Goal: Information Seeking & Learning: Learn about a topic

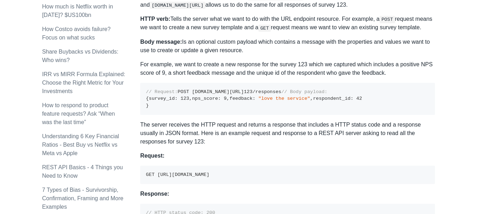
scroll to position [423, 0]
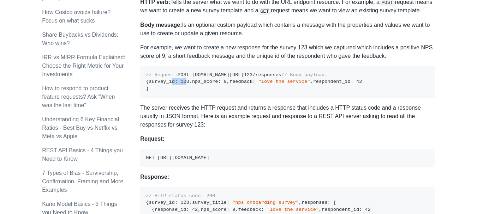
drag, startPoint x: 165, startPoint y: 109, endPoint x: 186, endPoint y: 109, distance: 20.8
click at [186, 91] on code "// Request: POST [DOMAIN_NAME][URL] 123 /responses // Body payload: { survey_id…" at bounding box center [254, 81] width 216 height 19
drag, startPoint x: 153, startPoint y: 119, endPoint x: 187, endPoint y: 119, distance: 33.9
click at [187, 98] on pre "// Request: POST [DOMAIN_NAME][URL] 123 /responses // Body payload: { survey_id…" at bounding box center [287, 82] width 294 height 32
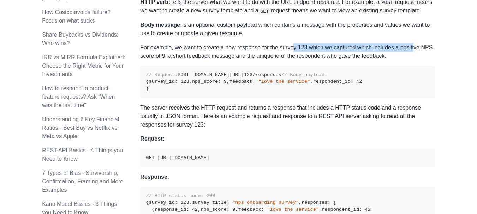
drag, startPoint x: 292, startPoint y: 48, endPoint x: 411, endPoint y: 48, distance: 118.9
click at [411, 48] on p "For example, we want to create a new response for the survey 123 which we captu…" at bounding box center [287, 51] width 294 height 17
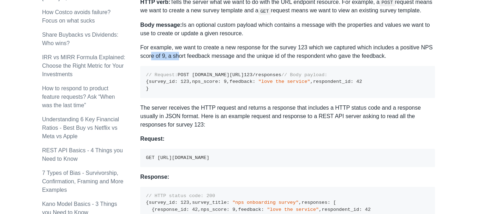
drag, startPoint x: 151, startPoint y: 56, endPoint x: 176, endPoint y: 55, distance: 25.4
click at [176, 55] on p "For example, we want to create a new response for the survey 123 which we captu…" at bounding box center [287, 51] width 294 height 17
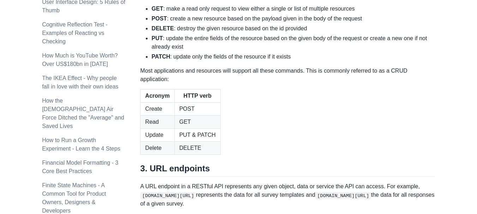
scroll to position [705, 0]
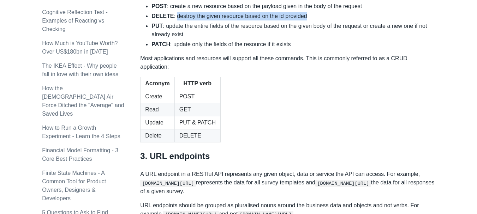
drag, startPoint x: 174, startPoint y: 127, endPoint x: 324, endPoint y: 124, distance: 149.9
click at [324, 20] on li "DELETE : destroy the given resource based on the id provided" at bounding box center [292, 16] width 283 height 8
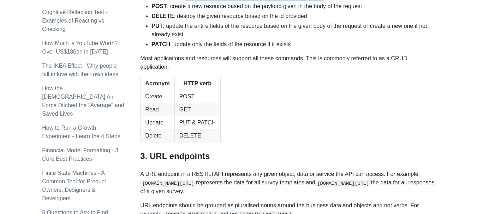
drag, startPoint x: 181, startPoint y: 109, endPoint x: 322, endPoint y: 105, distance: 140.8
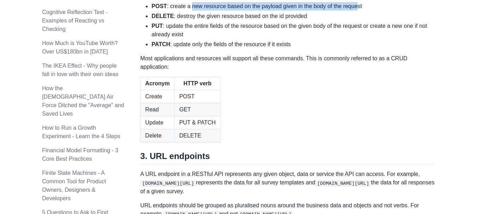
drag, startPoint x: 189, startPoint y: 118, endPoint x: 355, endPoint y: 120, distance: 166.1
click at [355, 11] on li "POST : create a new resource based on the payload given in the body of the requ…" at bounding box center [292, 6] width 283 height 8
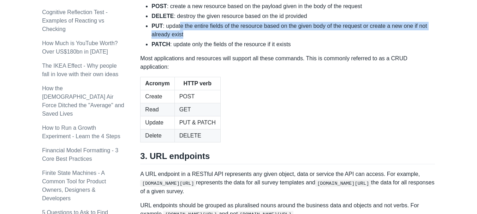
drag, startPoint x: 180, startPoint y: 138, endPoint x: 364, endPoint y: 141, distance: 183.4
click at [364, 39] on li "PUT : update the entire fields of the resource based on the given body of the r…" at bounding box center [292, 30] width 283 height 17
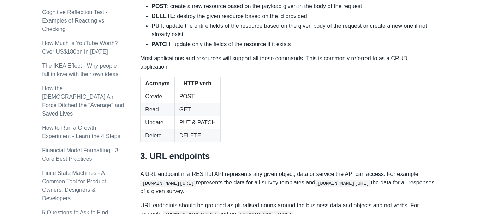
click at [357, 49] on li "PATCH : update only the fields of the resource if it exists" at bounding box center [292, 44] width 283 height 8
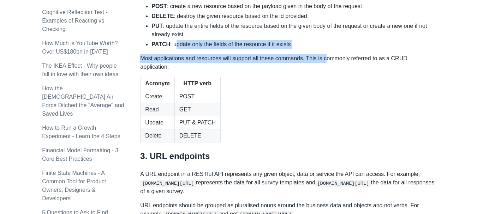
drag, startPoint x: 175, startPoint y: 156, endPoint x: 323, endPoint y: 160, distance: 148.9
click at [323, 160] on div "A REST API is the most common standard used between Clients (a person or applic…" at bounding box center [287, 1] width 294 height 1192
click at [293, 49] on li "PATCH : update only the fields of the resource if it exists" at bounding box center [292, 44] width 283 height 8
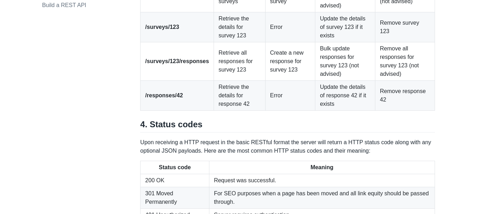
scroll to position [1023, 0]
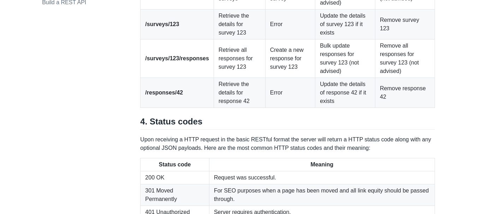
drag, startPoint x: 278, startPoint y: 89, endPoint x: 281, endPoint y: 91, distance: 3.6
drag, startPoint x: 329, startPoint y: 89, endPoint x: 337, endPoint y: 89, distance: 7.8
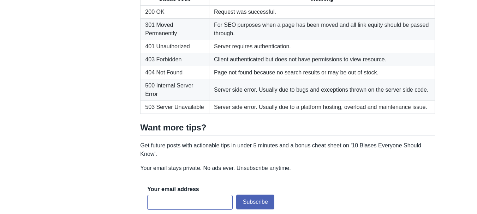
scroll to position [1235, 0]
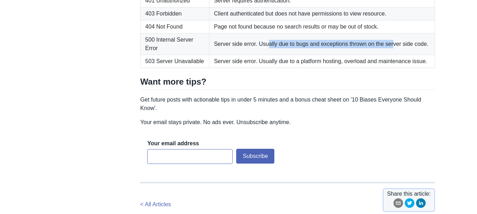
drag, startPoint x: 265, startPoint y: 130, endPoint x: 391, endPoint y: 128, distance: 126.3
click at [391, 55] on td "Server side error. Usually due to bugs and exceptions thrown on the server side…" at bounding box center [321, 45] width 225 height 22
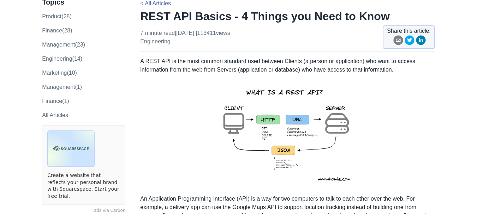
scroll to position [0, 0]
